Goal: Task Accomplishment & Management: Manage account settings

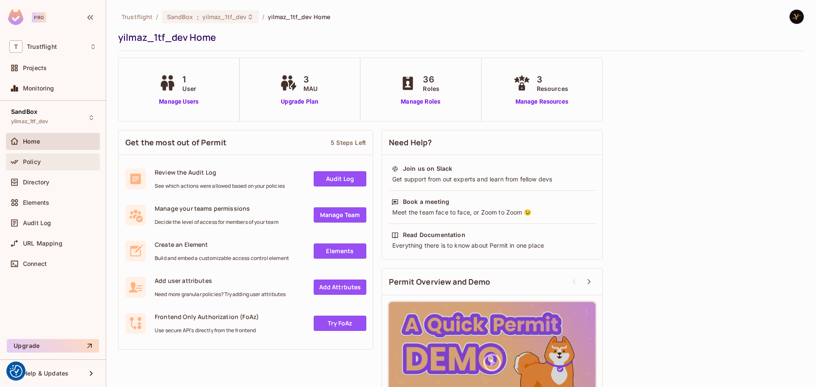
click at [50, 164] on div "Policy" at bounding box center [60, 161] width 74 height 7
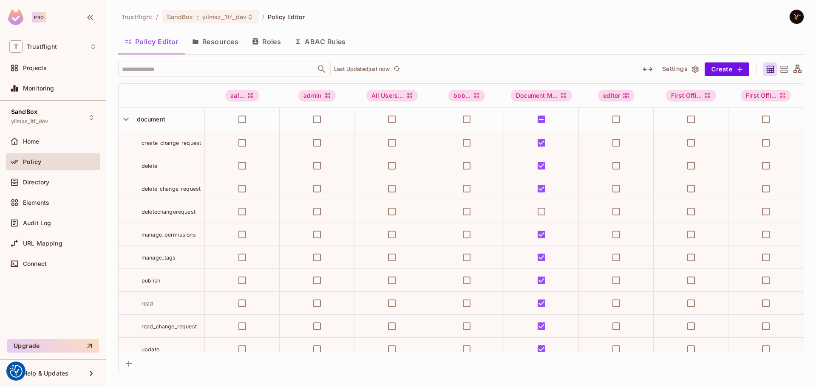
click at [319, 42] on button "ABAC Rules" at bounding box center [320, 41] width 65 height 21
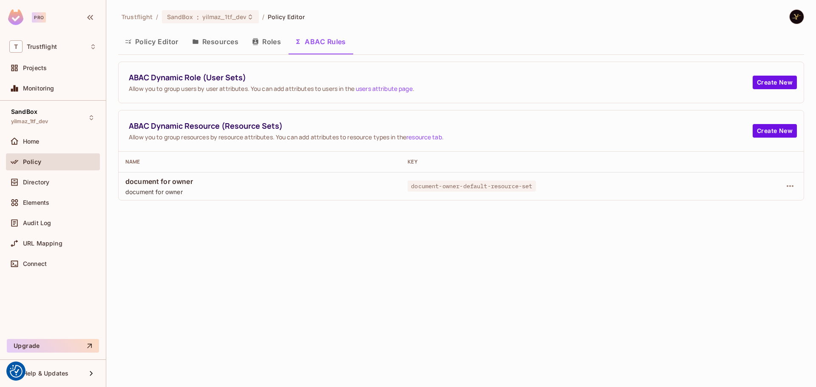
click at [268, 42] on button "Roles" at bounding box center [266, 41] width 42 height 21
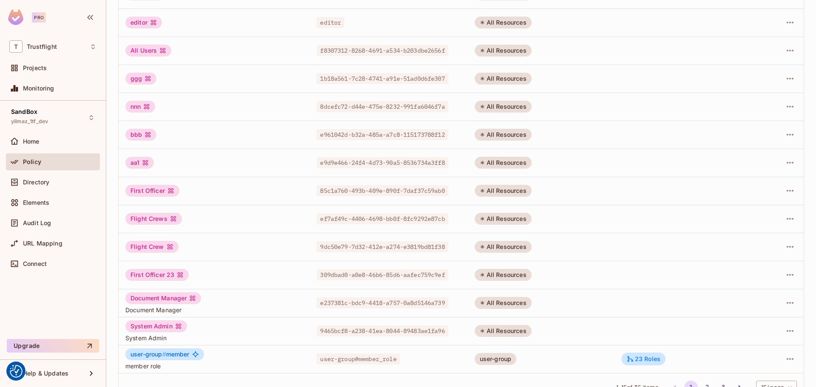
scroll to position [172, 0]
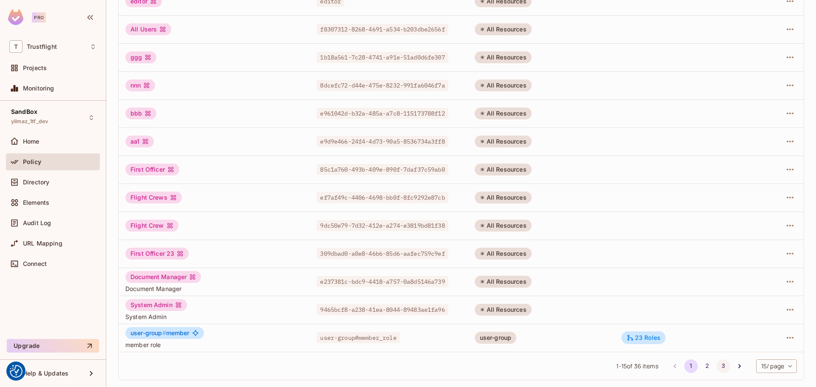
click at [716, 362] on button "3" at bounding box center [723, 366] width 14 height 14
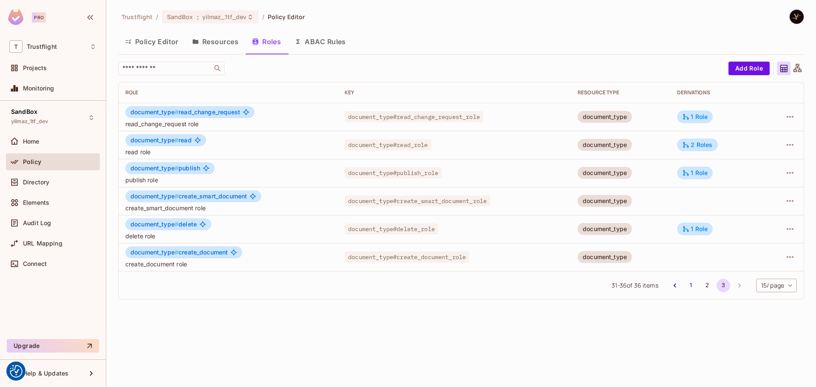
scroll to position [0, 0]
click at [704, 285] on button "2" at bounding box center [707, 286] width 14 height 14
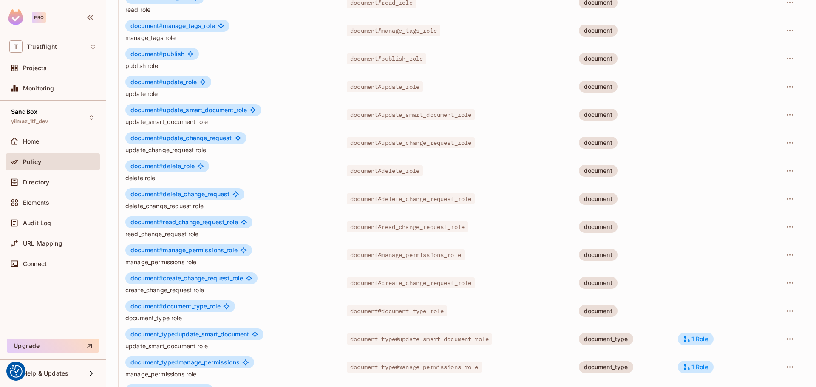
scroll to position [172, 0]
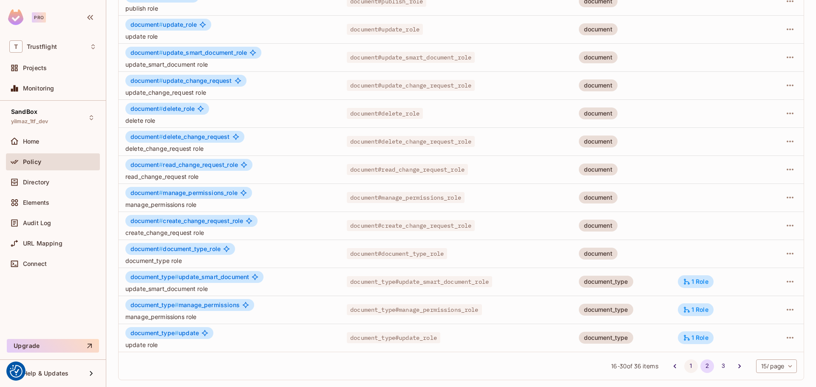
click at [688, 365] on button "1" at bounding box center [691, 366] width 14 height 14
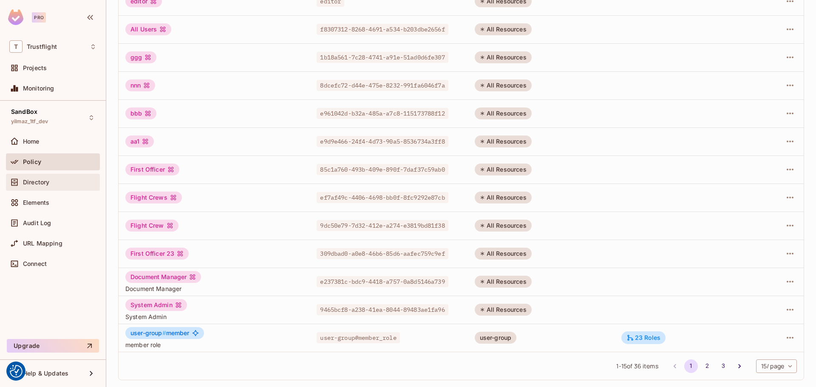
click at [41, 179] on span "Directory" at bounding box center [36, 182] width 26 height 7
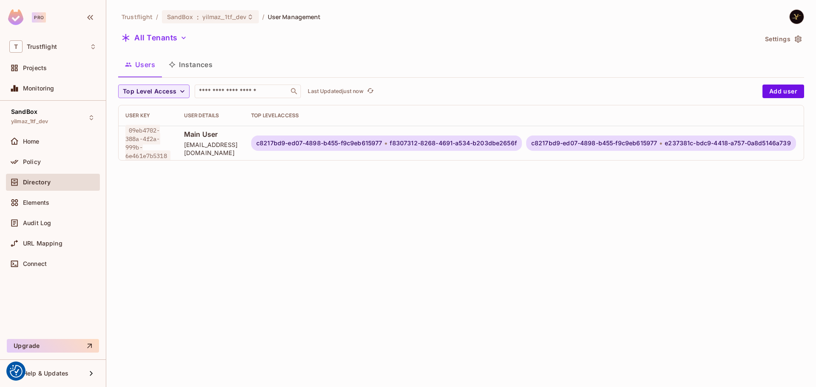
scroll to position [1, 0]
click at [181, 36] on icon "button" at bounding box center [183, 38] width 8 height 8
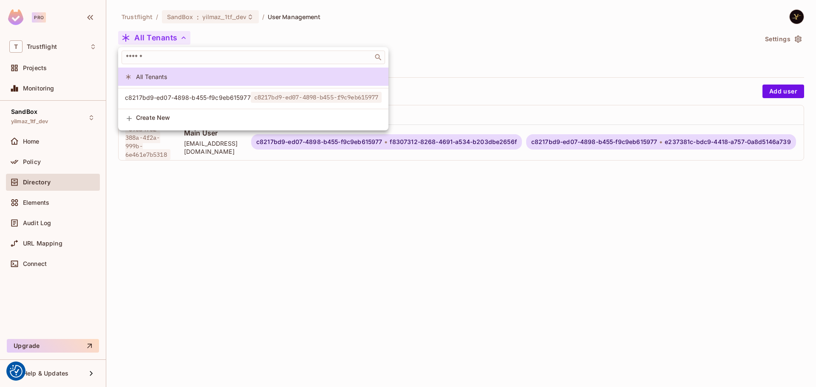
click at [175, 37] on div at bounding box center [408, 193] width 816 height 387
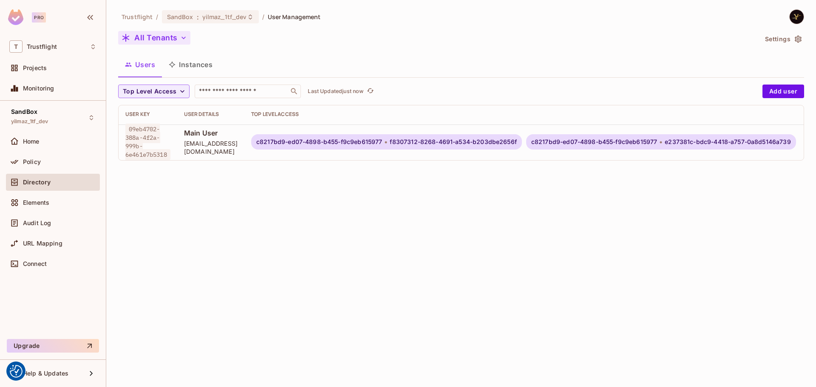
click at [422, 31] on div "All Tenants" at bounding box center [437, 39] width 639 height 16
click at [770, 37] on button "Settings" at bounding box center [782, 39] width 42 height 14
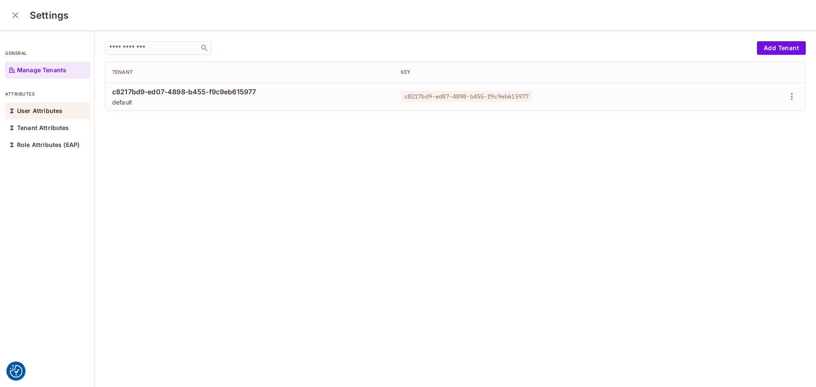
click at [40, 105] on div "User Attributes" at bounding box center [47, 110] width 85 height 17
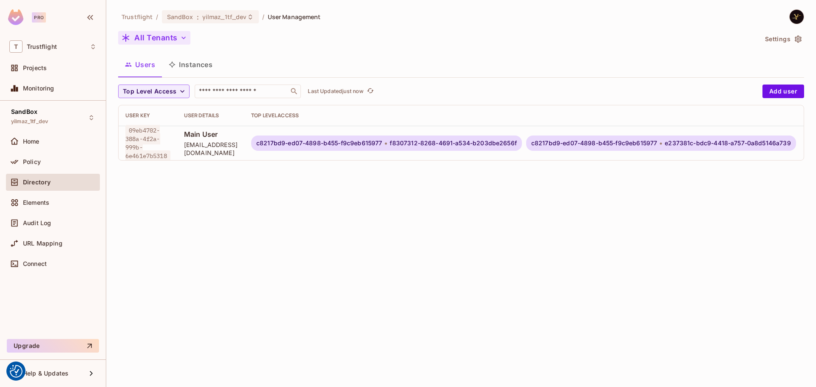
scroll to position [1, 0]
drag, startPoint x: 656, startPoint y: 160, endPoint x: 785, endPoint y: 156, distance: 129.2
click at [785, 156] on td "c8217bd9-ed07-4898-b455-f9c9eb615977 f8307312-8268-4691-a534-b203dbe2656f c8217…" at bounding box center [523, 141] width 558 height 34
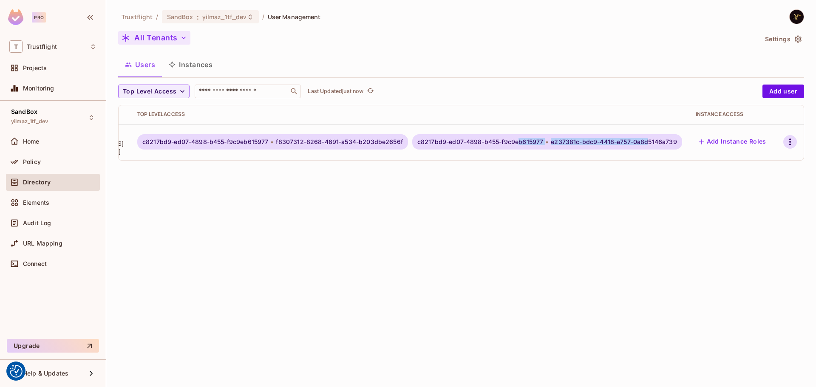
click at [785, 139] on icon "button" at bounding box center [790, 142] width 10 height 10
click at [750, 161] on li "Edit" at bounding box center [744, 161] width 79 height 19
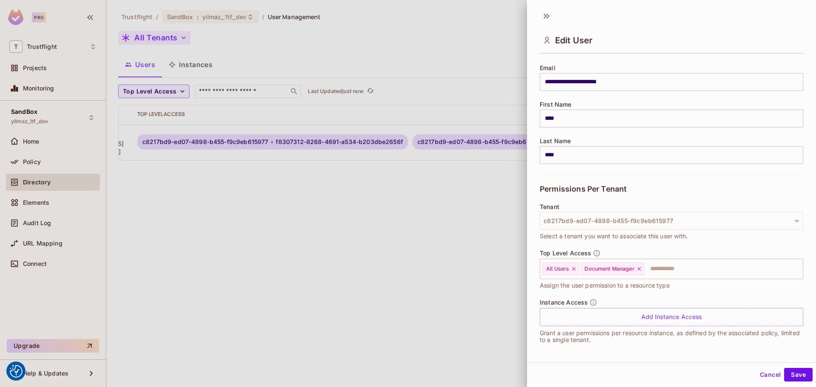
scroll to position [65, 0]
click at [757, 369] on button "Cancel" at bounding box center [770, 375] width 28 height 14
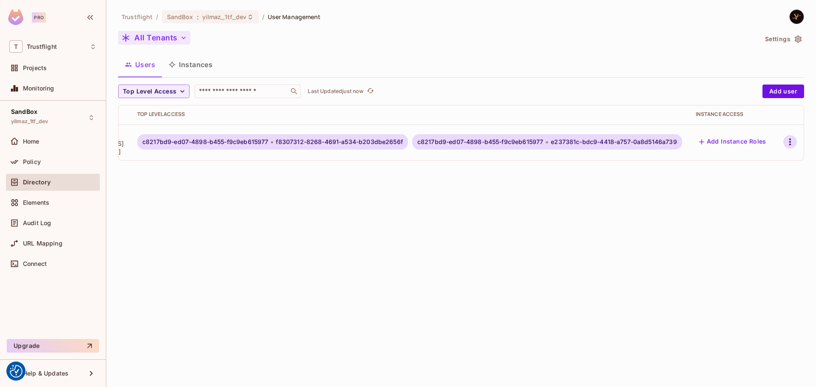
click at [789, 142] on icon "button" at bounding box center [790, 142] width 2 height 7
click at [762, 195] on div "Edit Attributes" at bounding box center [750, 199] width 42 height 8
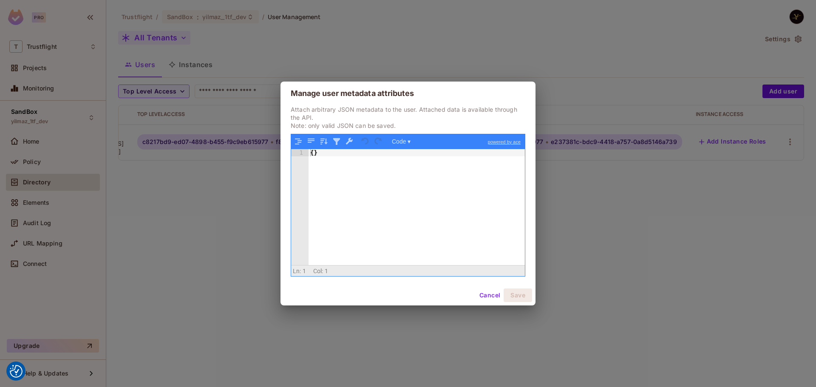
click at [489, 293] on button "Cancel" at bounding box center [490, 296] width 28 height 14
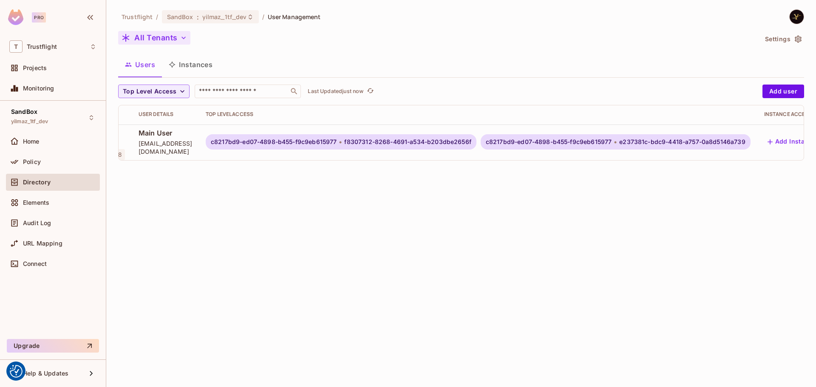
scroll to position [1, 0]
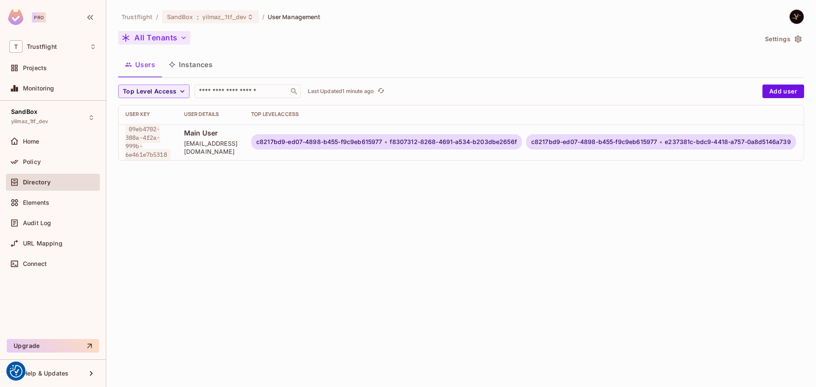
click at [420, 289] on div "Trustflight / SandBox : yilmaz_1tf_dev / User Management All Tenants Settings U…" at bounding box center [461, 193] width 710 height 387
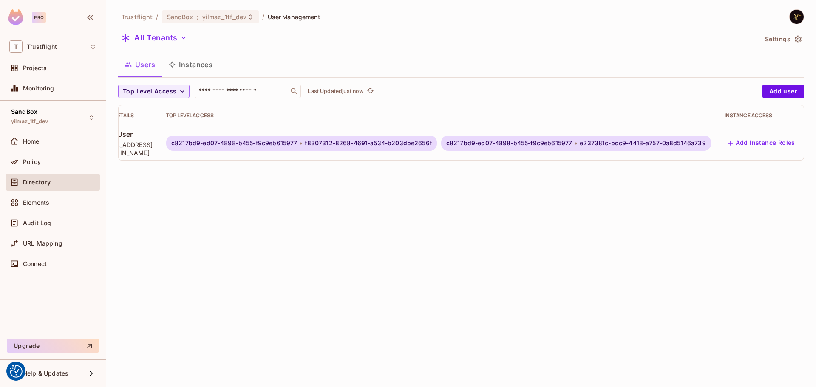
scroll to position [0, 141]
click at [615, 215] on div "Trustflight / SandBox : yilmaz_1tf_dev / User Management All Tenants Settings U…" at bounding box center [461, 193] width 710 height 387
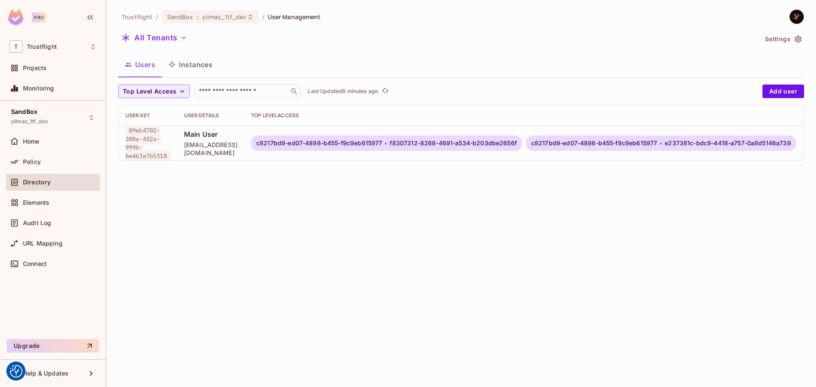
click at [232, 299] on div "Trustflight / SandBox : yilmaz_1tf_dev / User Management All Tenants Settings U…" at bounding box center [461, 193] width 710 height 387
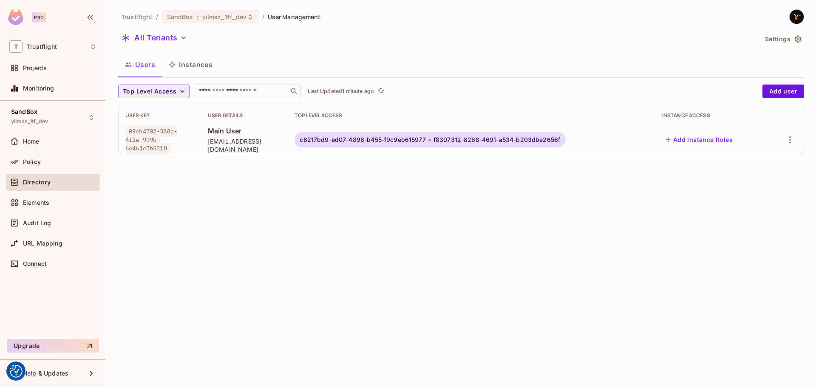
click at [384, 208] on div "Trustflight / SandBox : yilmaz_1tf_dev / User Management All Tenants Settings U…" at bounding box center [461, 193] width 710 height 387
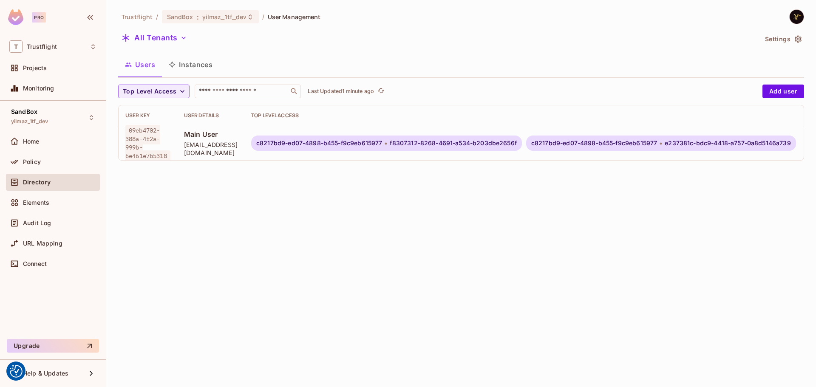
click at [420, 283] on div "Trustflight / SandBox : yilmaz_1tf_dev / User Management All Tenants Settings U…" at bounding box center [461, 193] width 710 height 387
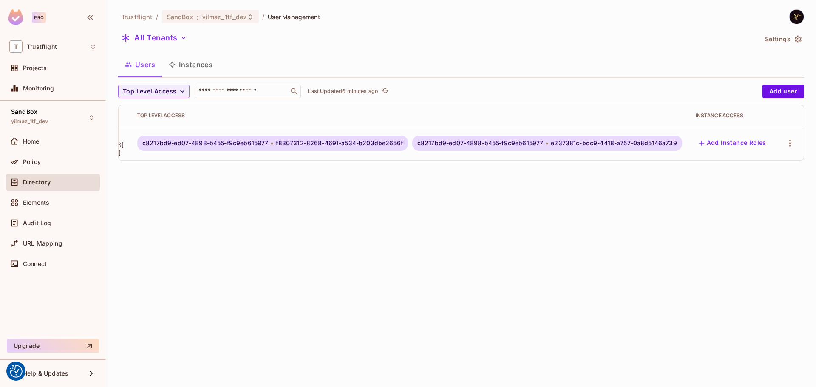
scroll to position [0, 141]
click at [785, 141] on icon "button" at bounding box center [790, 143] width 10 height 10
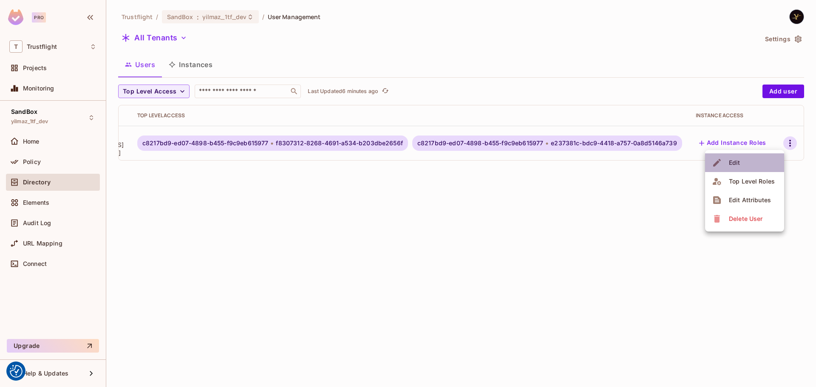
click at [748, 163] on li "Edit" at bounding box center [744, 162] width 79 height 19
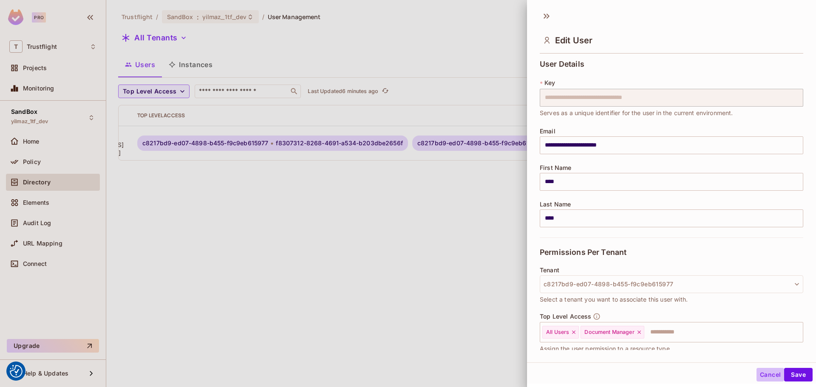
click at [762, 372] on button "Cancel" at bounding box center [770, 375] width 28 height 14
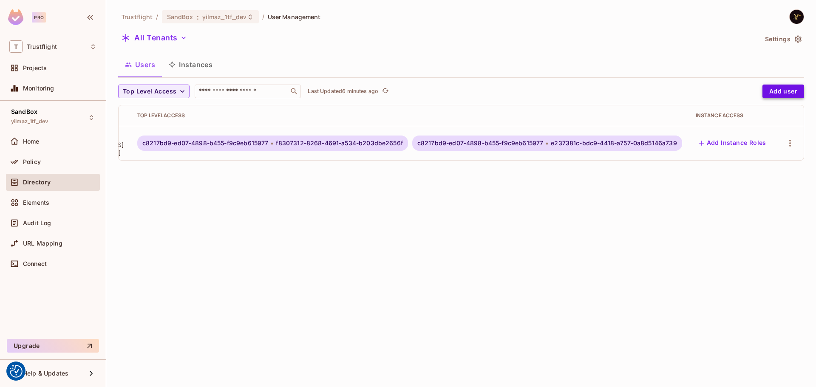
click at [801, 86] on button "Add user" at bounding box center [783, 92] width 42 height 14
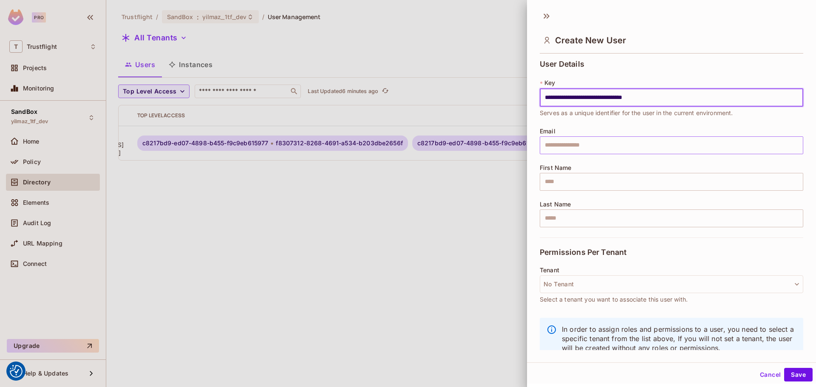
type input "**********"
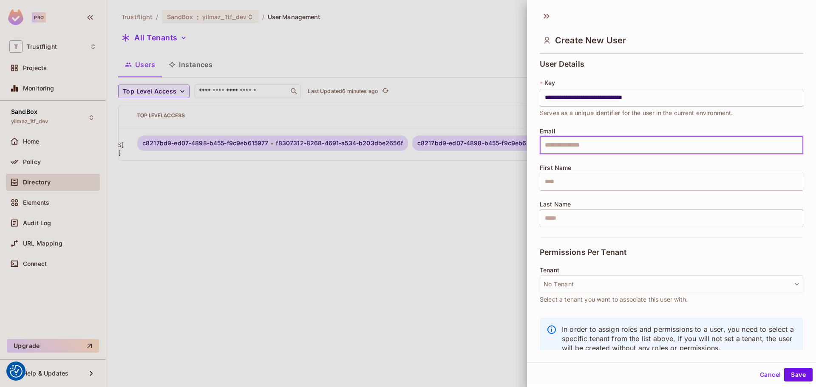
click at [605, 145] on input "text" at bounding box center [671, 145] width 263 height 18
type input "**********"
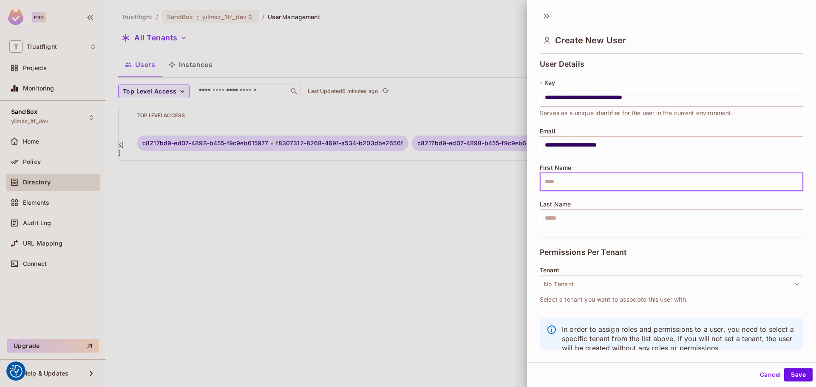
click at [566, 184] on input "text" at bounding box center [671, 182] width 263 height 18
type input "****"
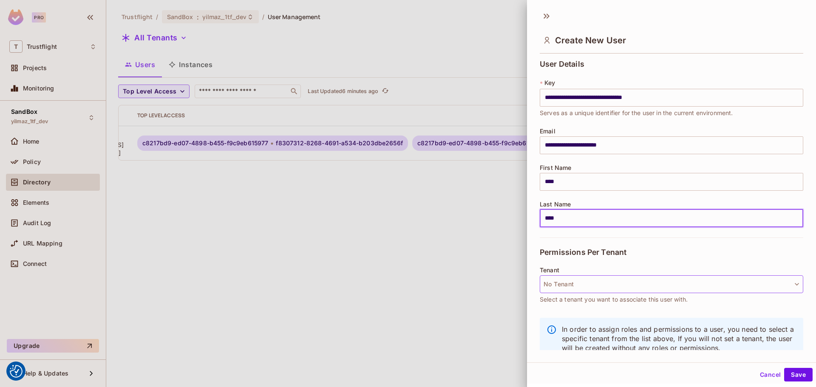
type input "****"
click at [580, 285] on button "No Tenant" at bounding box center [671, 284] width 263 height 18
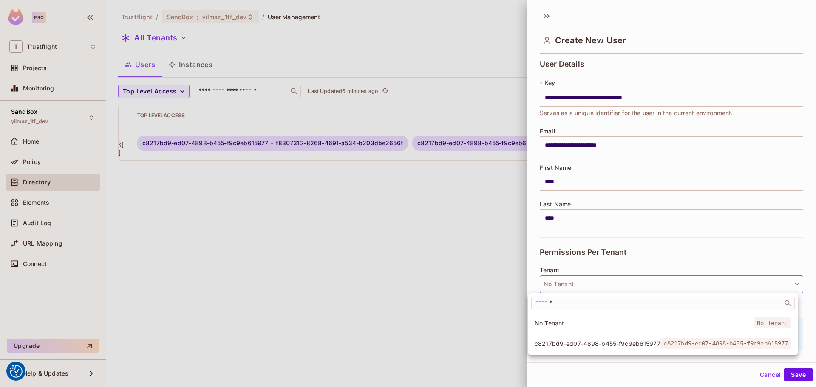
click at [592, 281] on div at bounding box center [408, 193] width 816 height 387
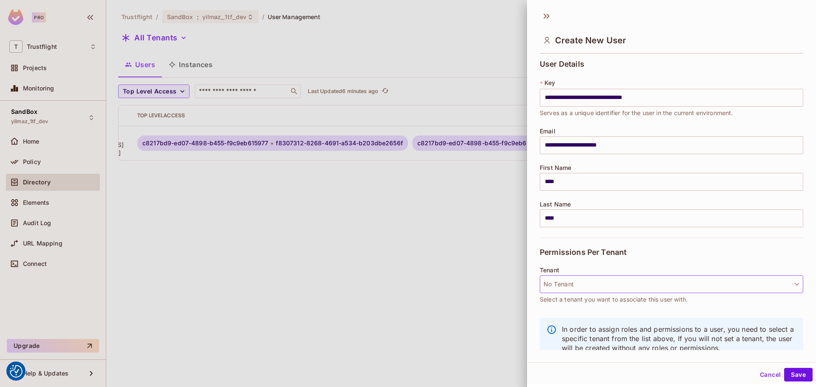
click at [586, 285] on button "No Tenant" at bounding box center [671, 284] width 263 height 18
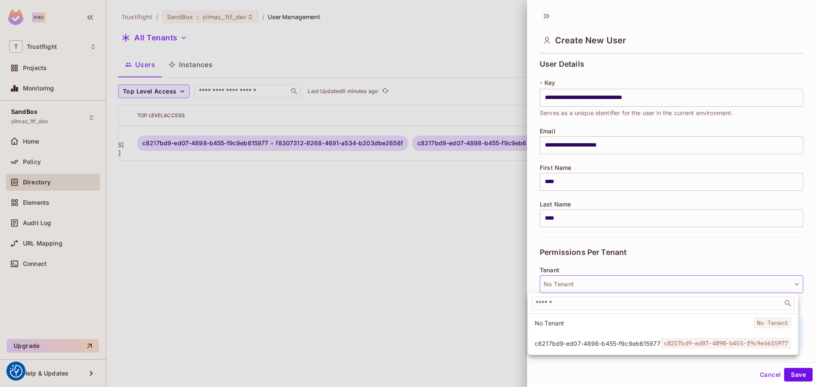
click at [587, 279] on div at bounding box center [408, 193] width 816 height 387
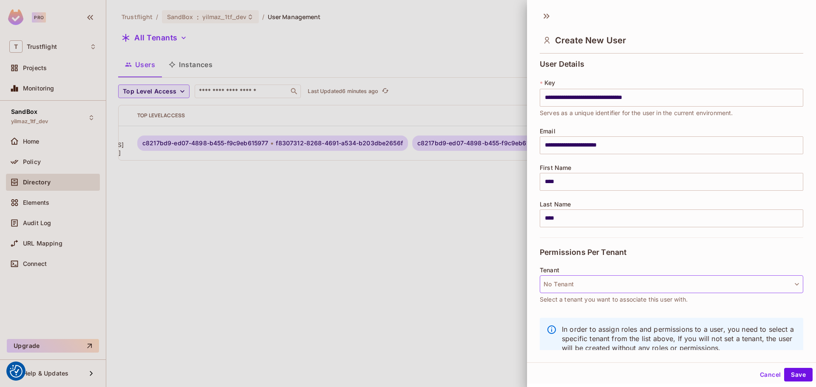
click at [590, 277] on button "No Tenant" at bounding box center [671, 284] width 263 height 18
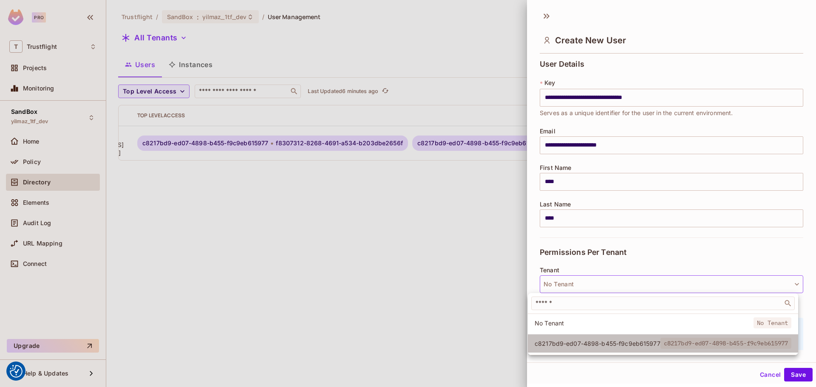
click at [582, 342] on span "c8217bd9-ed07-4898-b455-f9c9eb615977" at bounding box center [598, 344] width 126 height 8
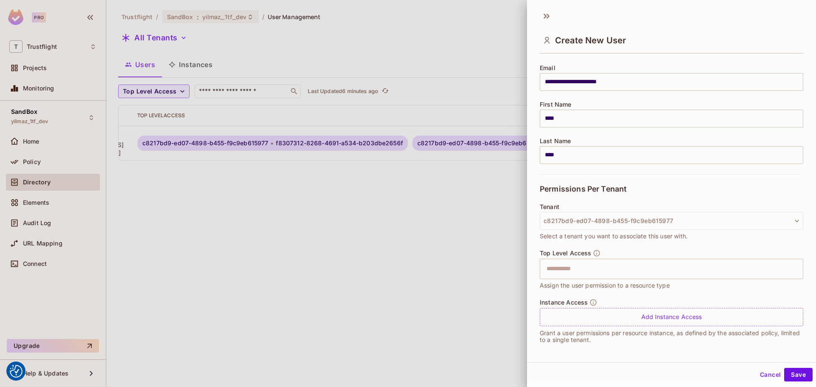
scroll to position [65, 0]
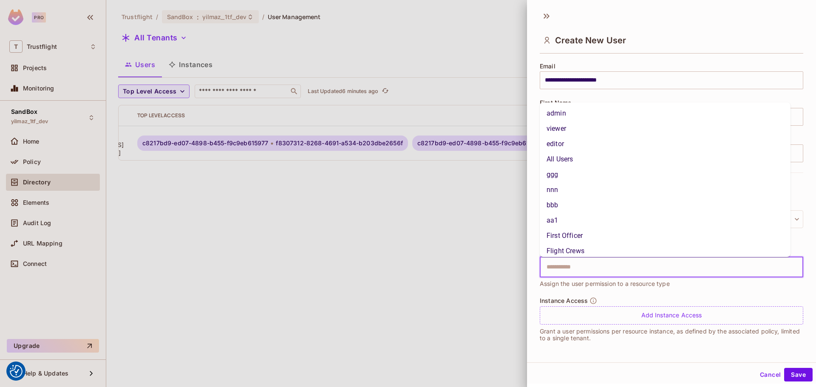
click at [609, 270] on input "text" at bounding box center [663, 267] width 245 height 17
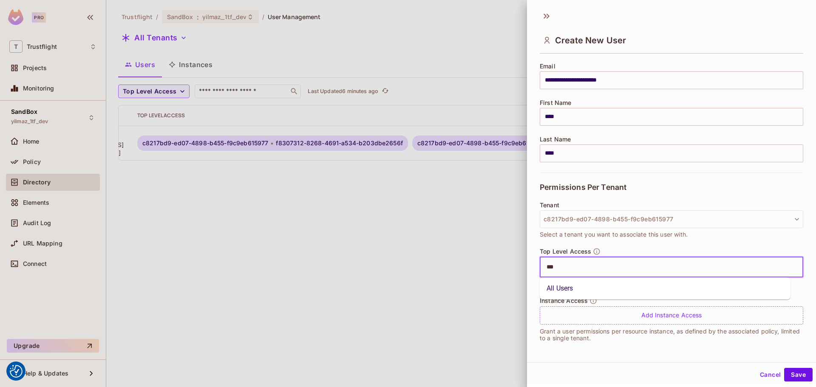
type input "***"
click at [599, 284] on li "All Users" at bounding box center [665, 288] width 251 height 15
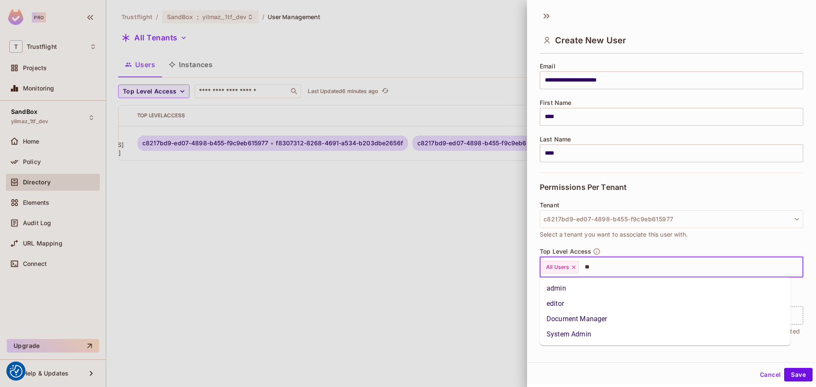
type input "***"
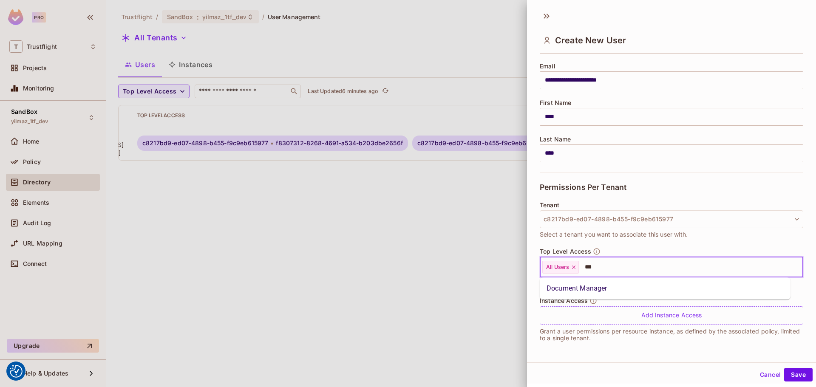
click at [599, 284] on li "Document Manager" at bounding box center [665, 288] width 251 height 15
type input "*"
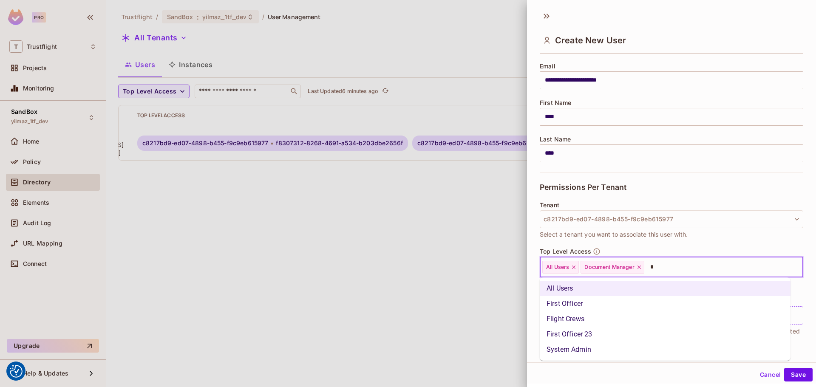
click at [596, 351] on li "System Admin" at bounding box center [665, 349] width 251 height 15
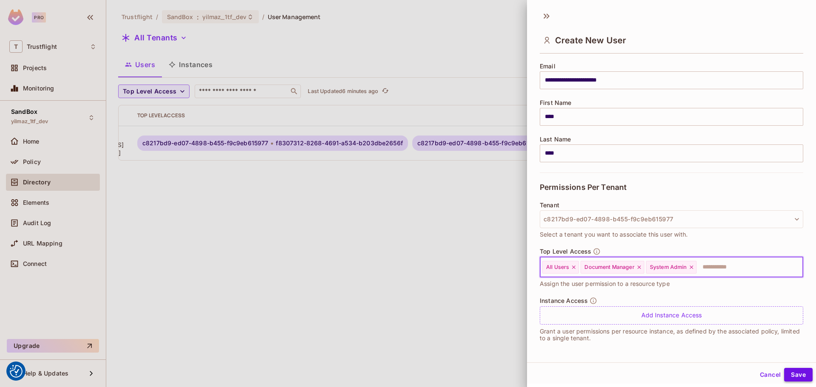
click at [789, 373] on button "Save" at bounding box center [798, 375] width 28 height 14
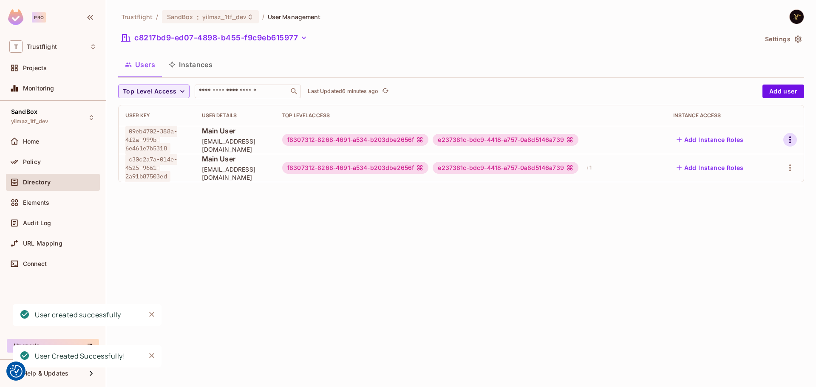
click at [790, 140] on icon "button" at bounding box center [790, 139] width 2 height 7
click at [758, 193] on div "Delete User" at bounding box center [756, 196] width 34 height 8
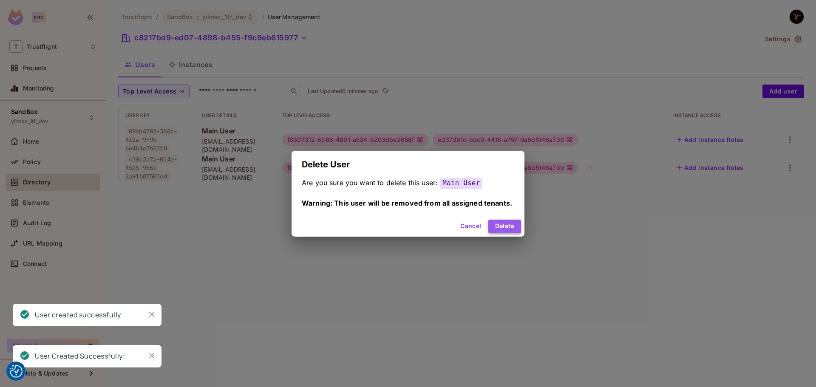
click at [497, 223] on button "Delete" at bounding box center [504, 227] width 33 height 14
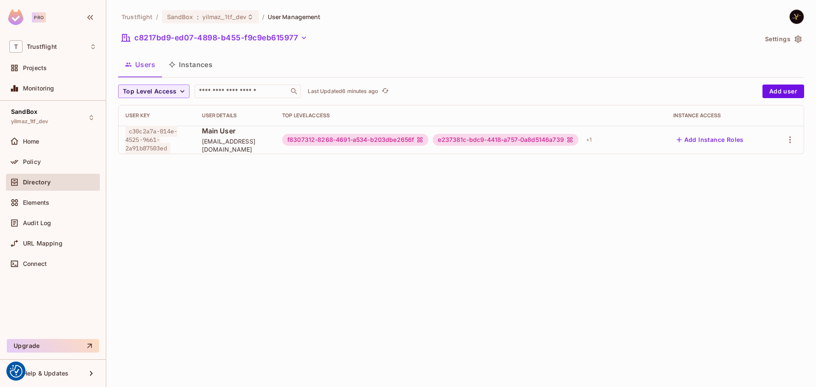
click at [496, 210] on div "Trustflight / SandBox : yilmaz_1tf_dev / User Management c8217bd9-ed07-4898-b45…" at bounding box center [461, 193] width 710 height 387
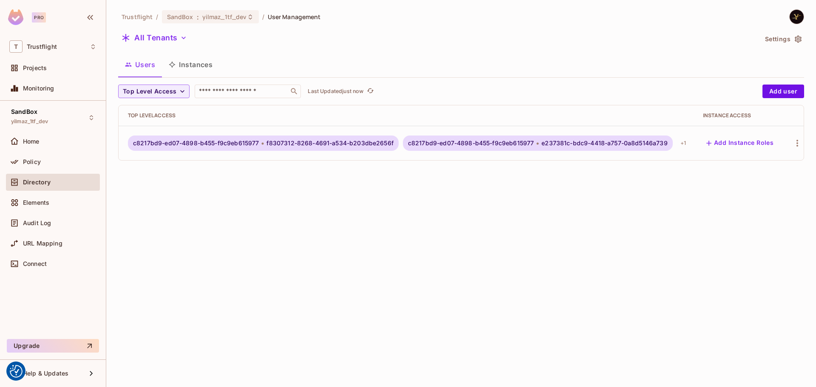
scroll to position [0, 157]
click at [515, 197] on div "Trustflight / SandBox : yilmaz_1tf_dev / User Management All Tenants Settings U…" at bounding box center [461, 193] width 710 height 387
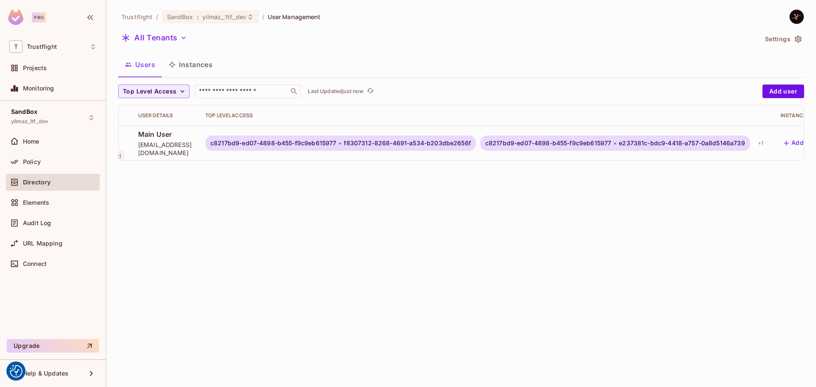
scroll to position [0, 157]
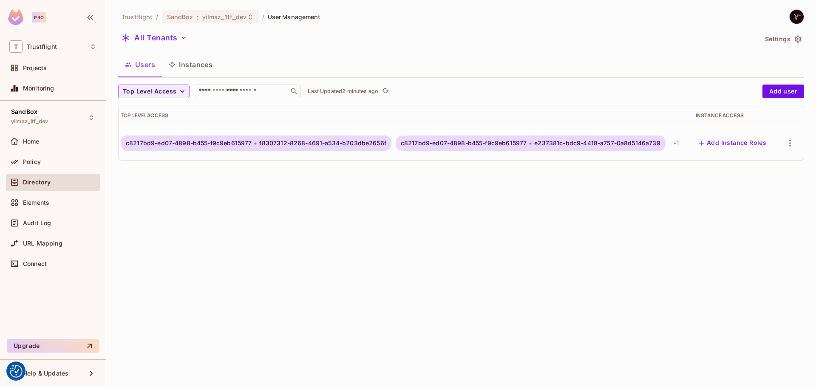
click at [373, 221] on div "Trustflight / SandBox : yilmaz_1tf_dev / User Management All Tenants Settings U…" at bounding box center [461, 193] width 710 height 387
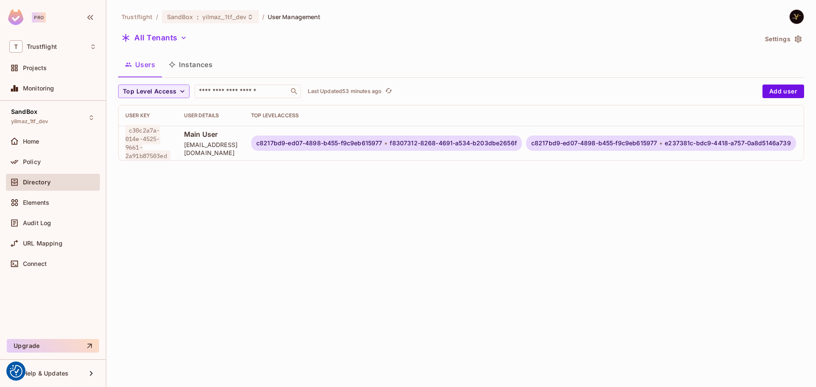
click at [335, 220] on div "Trustflight / SandBox : yilmaz_1tf_dev / User Management All Tenants Settings U…" at bounding box center [461, 193] width 710 height 387
click at [172, 36] on button "All Tenants" at bounding box center [154, 38] width 72 height 14
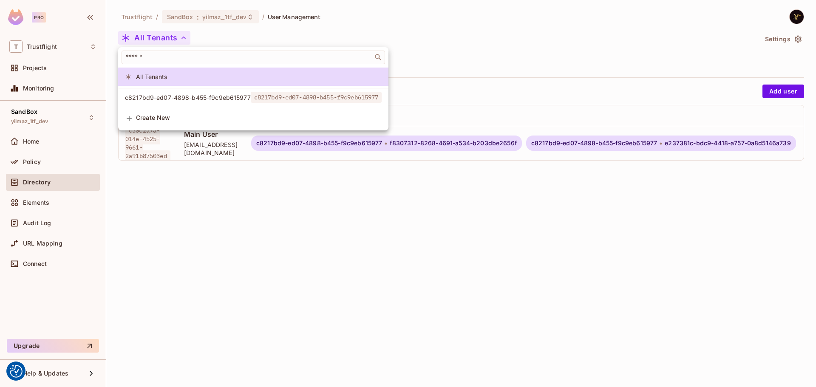
click at [172, 36] on div at bounding box center [408, 193] width 816 height 387
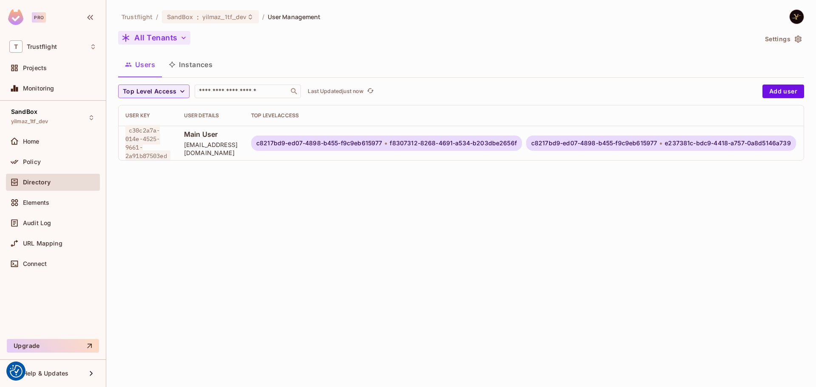
click at [161, 42] on button "All Tenants" at bounding box center [154, 38] width 72 height 14
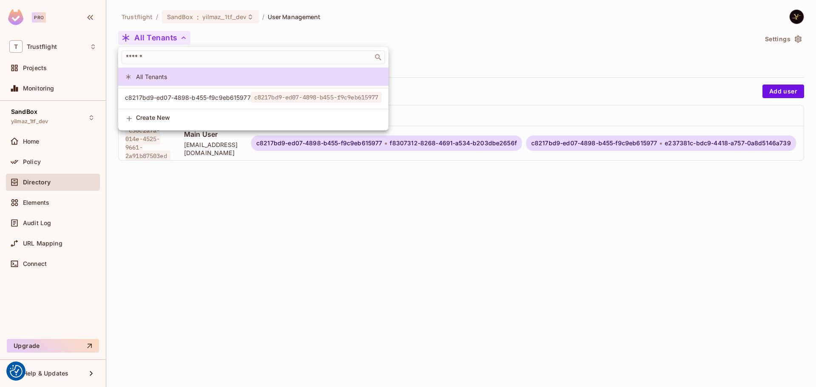
click at [284, 32] on div at bounding box center [408, 193] width 816 height 387
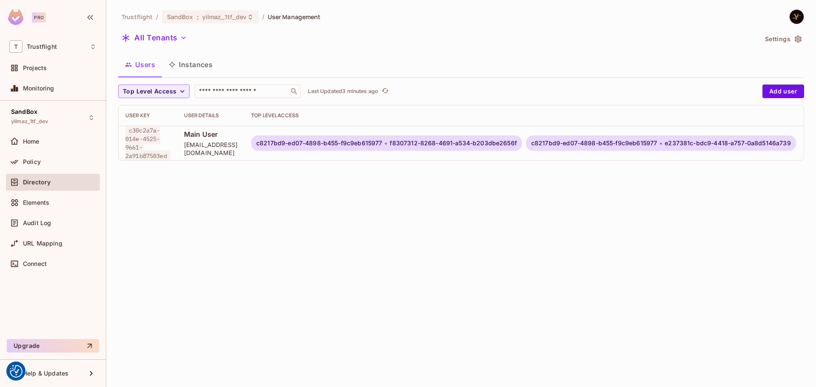
click at [371, 197] on div "Trustflight / SandBox : yilmaz_1tf_dev / User Management All Tenants Settings U…" at bounding box center [461, 193] width 710 height 387
click at [506, 254] on div "Trustflight / SandBox : yilmaz_1tf_dev / User Management All Tenants Settings U…" at bounding box center [461, 193] width 710 height 387
click at [459, 278] on div "Trustflight / SandBox : yilmaz_1tf_dev / User Management All Tenants Settings U…" at bounding box center [461, 193] width 710 height 387
click at [68, 157] on div "Policy" at bounding box center [52, 162] width 87 height 10
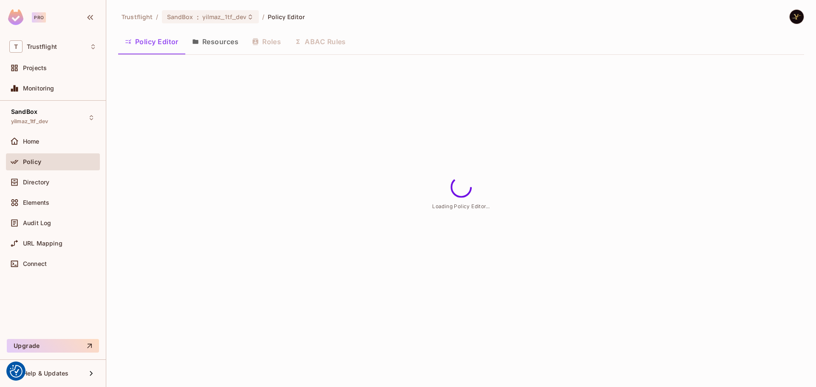
click at [329, 36] on button "ABAC Rules" at bounding box center [320, 41] width 65 height 21
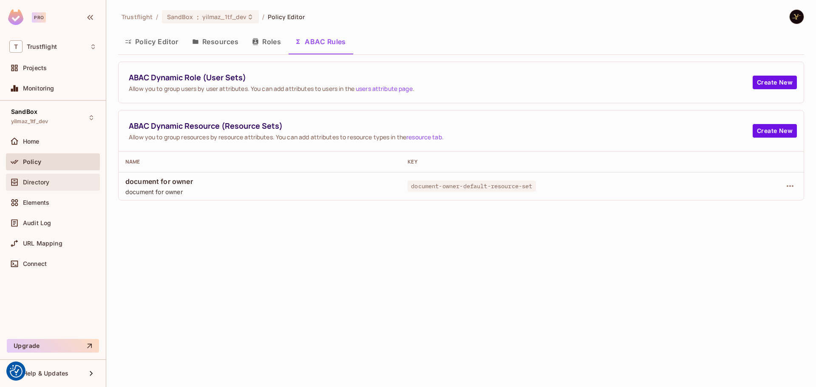
click at [31, 181] on span "Directory" at bounding box center [36, 182] width 26 height 7
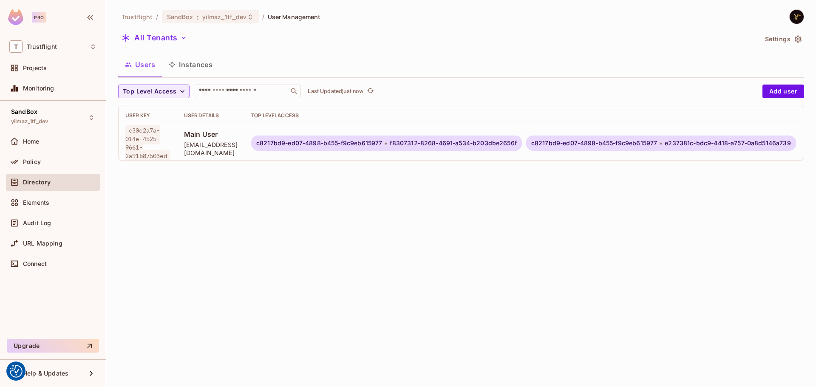
click at [363, 206] on div "Trustflight / SandBox : yilmaz_1tf_dev / User Management All Tenants Settings U…" at bounding box center [461, 193] width 710 height 387
click at [410, 212] on div "Trustflight / SandBox : yilmaz_1tf_dev / User Management All Tenants Settings U…" at bounding box center [461, 193] width 710 height 387
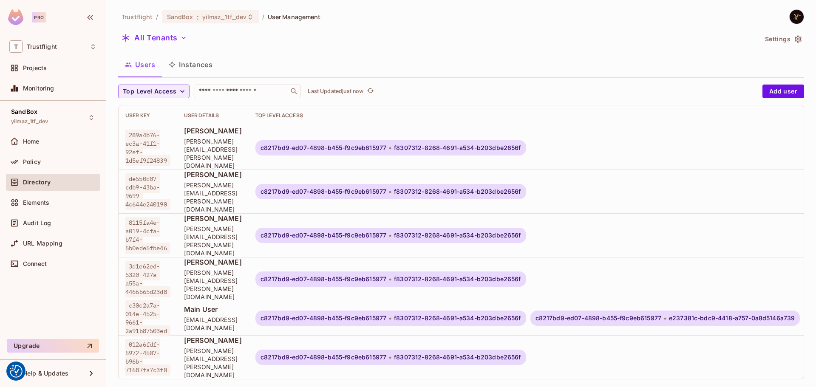
click at [340, 361] on div "Trustflight / SandBox : yilmaz_1tf_dev / User Management All Tenants Settings U…" at bounding box center [461, 193] width 710 height 387
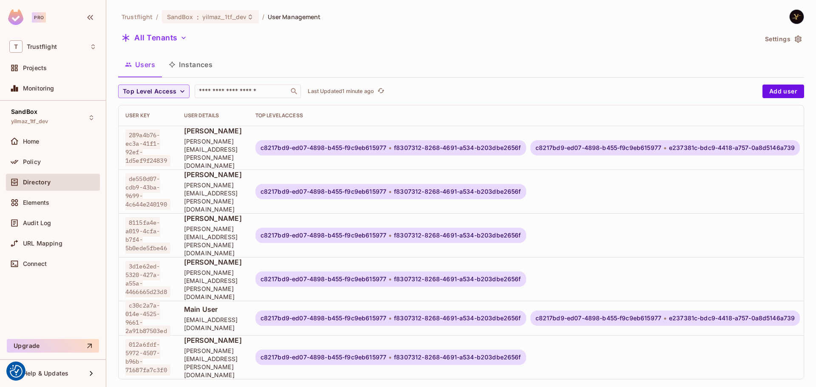
click at [461, 71] on div "Users Instances" at bounding box center [461, 64] width 686 height 21
click at [311, 361] on div "Trustflight / SandBox : yilmaz_1tf_dev / User Management All Tenants Settings U…" at bounding box center [461, 193] width 710 height 387
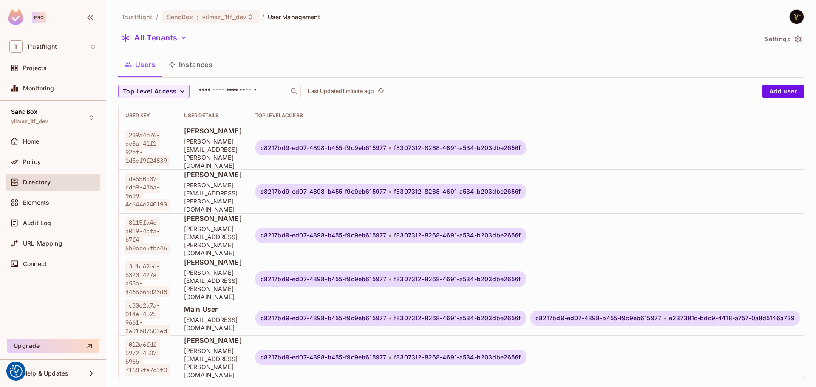
click at [399, 370] on div "Trustflight / SandBox : yilmaz_1tf_dev / User Management All Tenants Settings U…" at bounding box center [461, 193] width 710 height 387
click at [406, 363] on div "Trustflight / SandBox : yilmaz_1tf_dev / User Management All Tenants Settings U…" at bounding box center [461, 193] width 710 height 387
click at [416, 19] on div "Trustflight / SandBox : yilmaz_1tf_dev / User Management" at bounding box center [461, 16] width 686 height 15
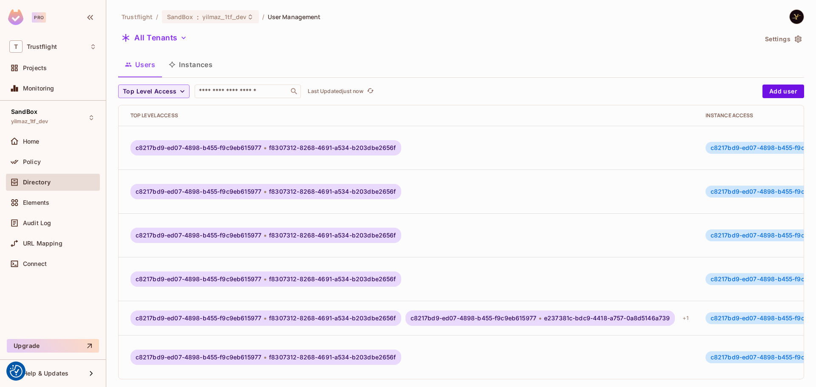
scroll to position [0, 124]
click at [489, 351] on div "Trustflight / SandBox : yilmaz_1tf_dev / User Management All Tenants Settings U…" at bounding box center [461, 193] width 710 height 387
